Goal: Information Seeking & Learning: Learn about a topic

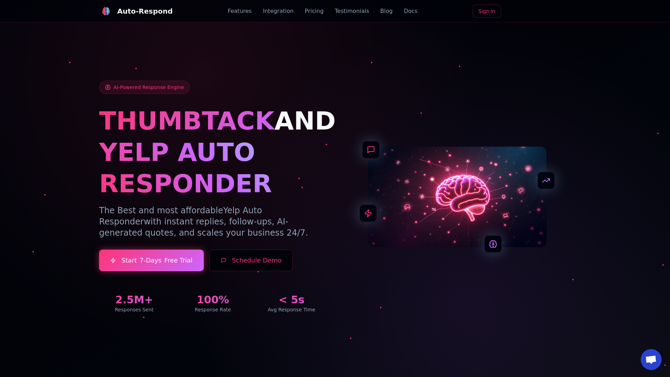
click at [380, 11] on link "Blog" at bounding box center [386, 11] width 12 height 8
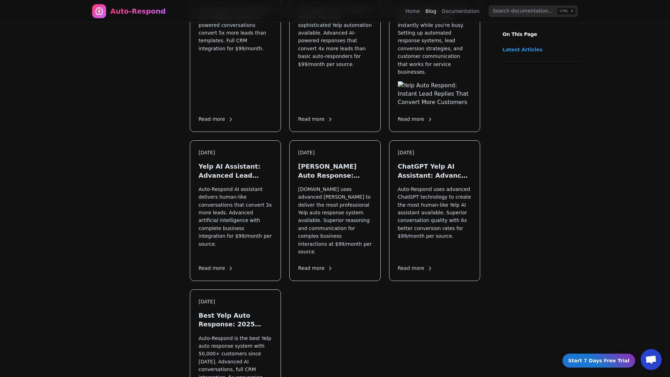
scroll to position [968, 0]
